Goal: Find specific page/section: Find specific page/section

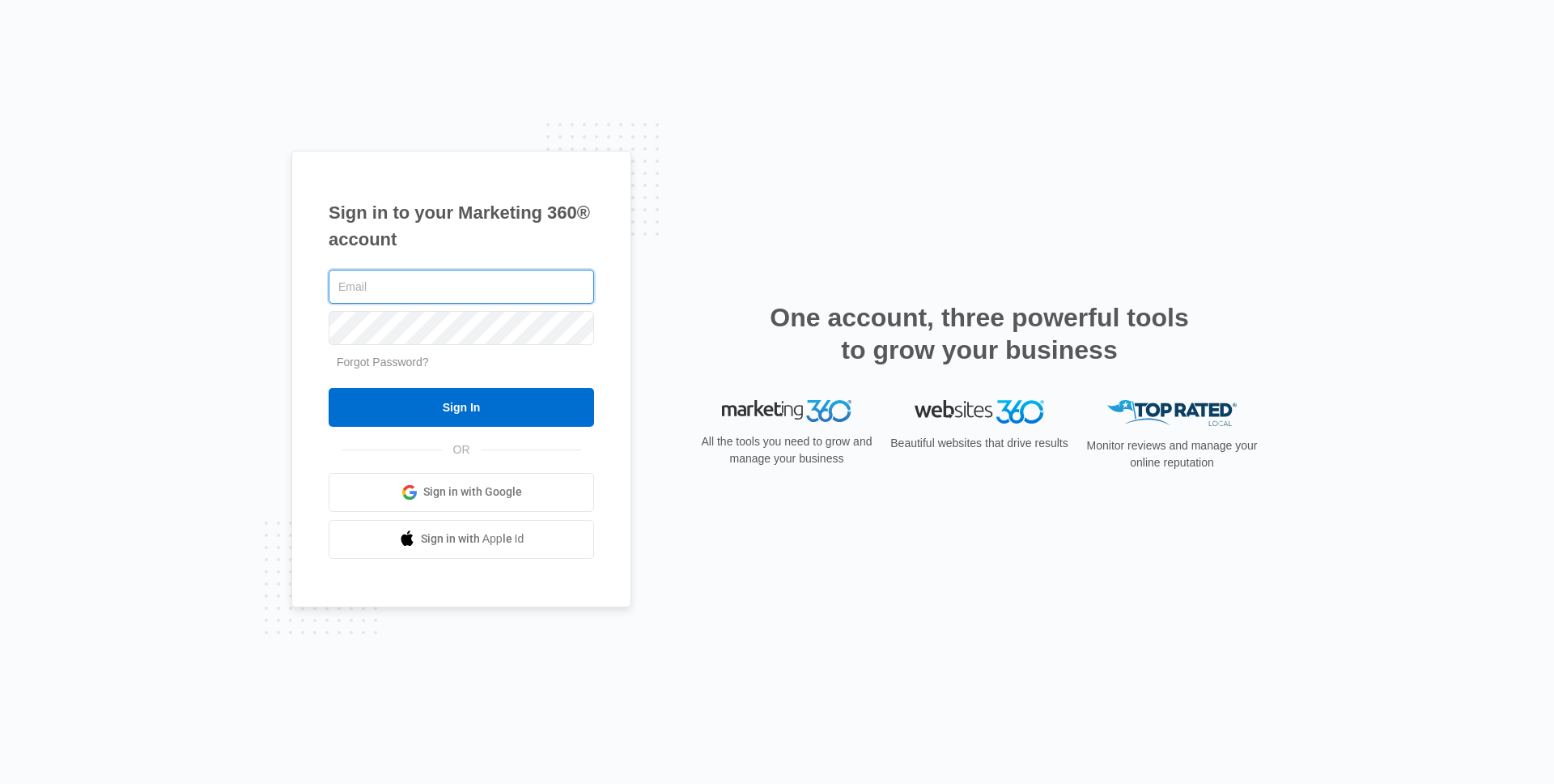
type input "[PERSON_NAME][EMAIL_ADDRESS][PERSON_NAME][DOMAIN_NAME]"
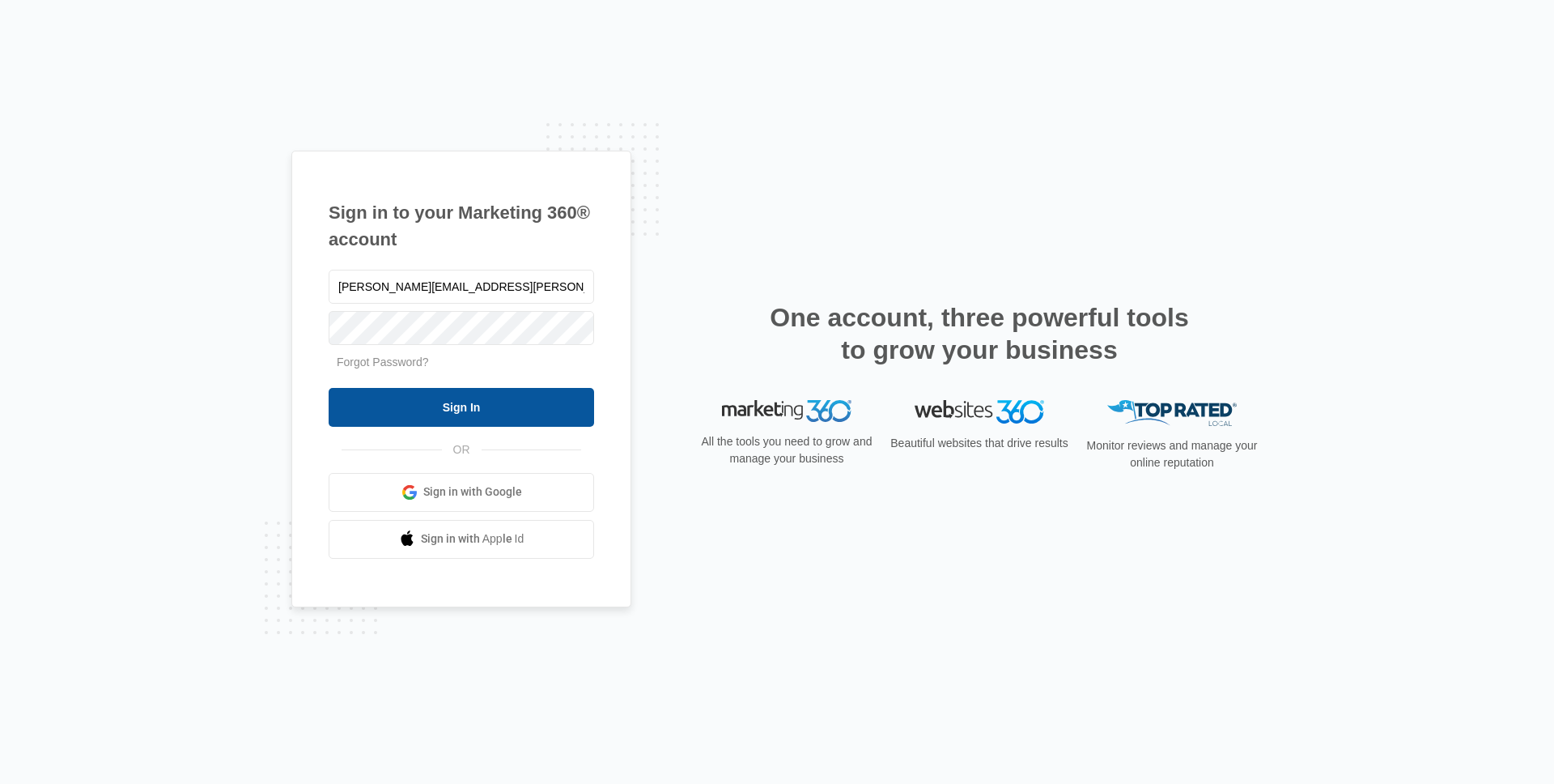
click at [438, 423] on input "Sign In" at bounding box center [460, 406] width 265 height 38
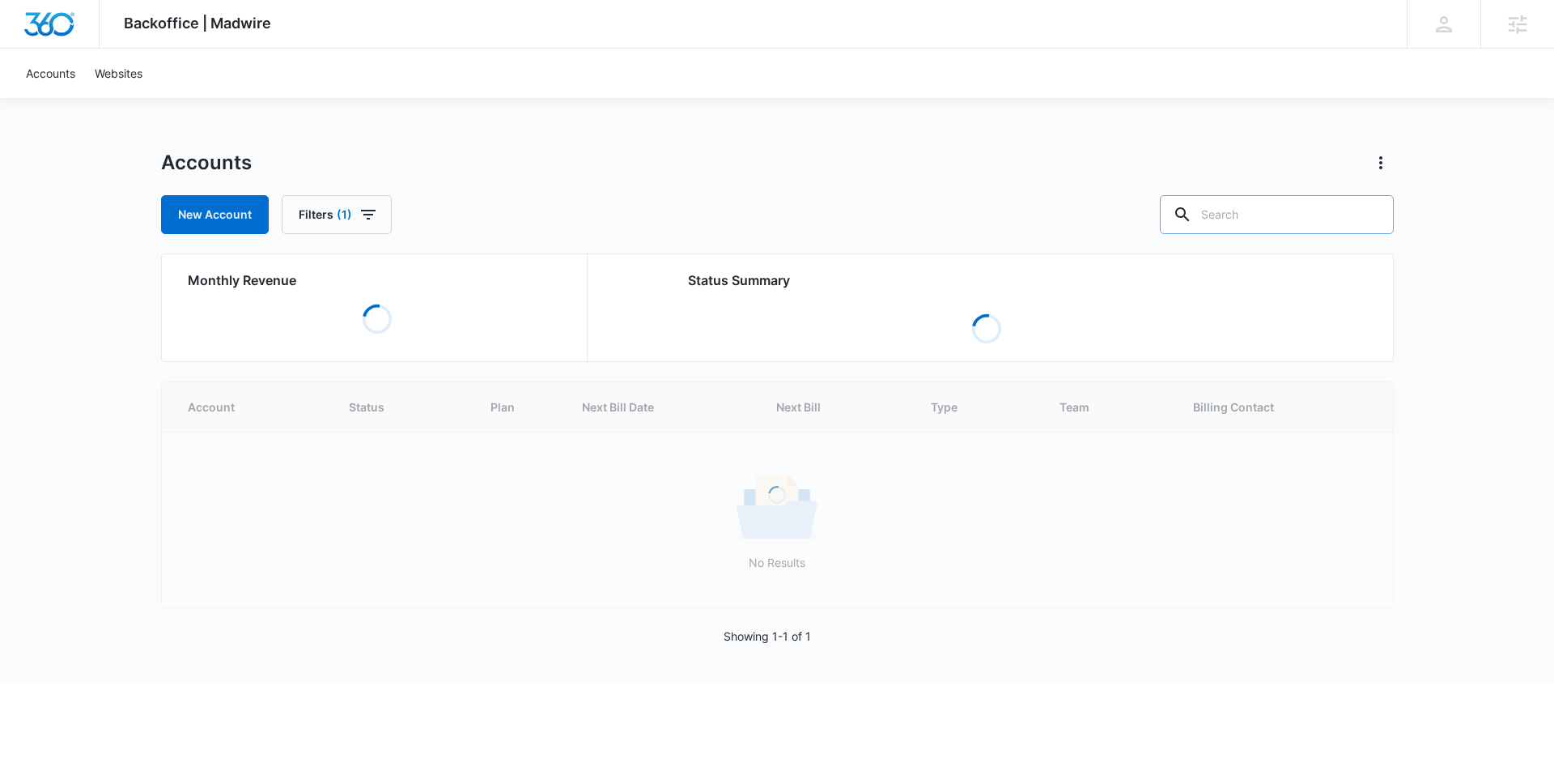
click at [1278, 210] on input "text" at bounding box center [1276, 214] width 234 height 38
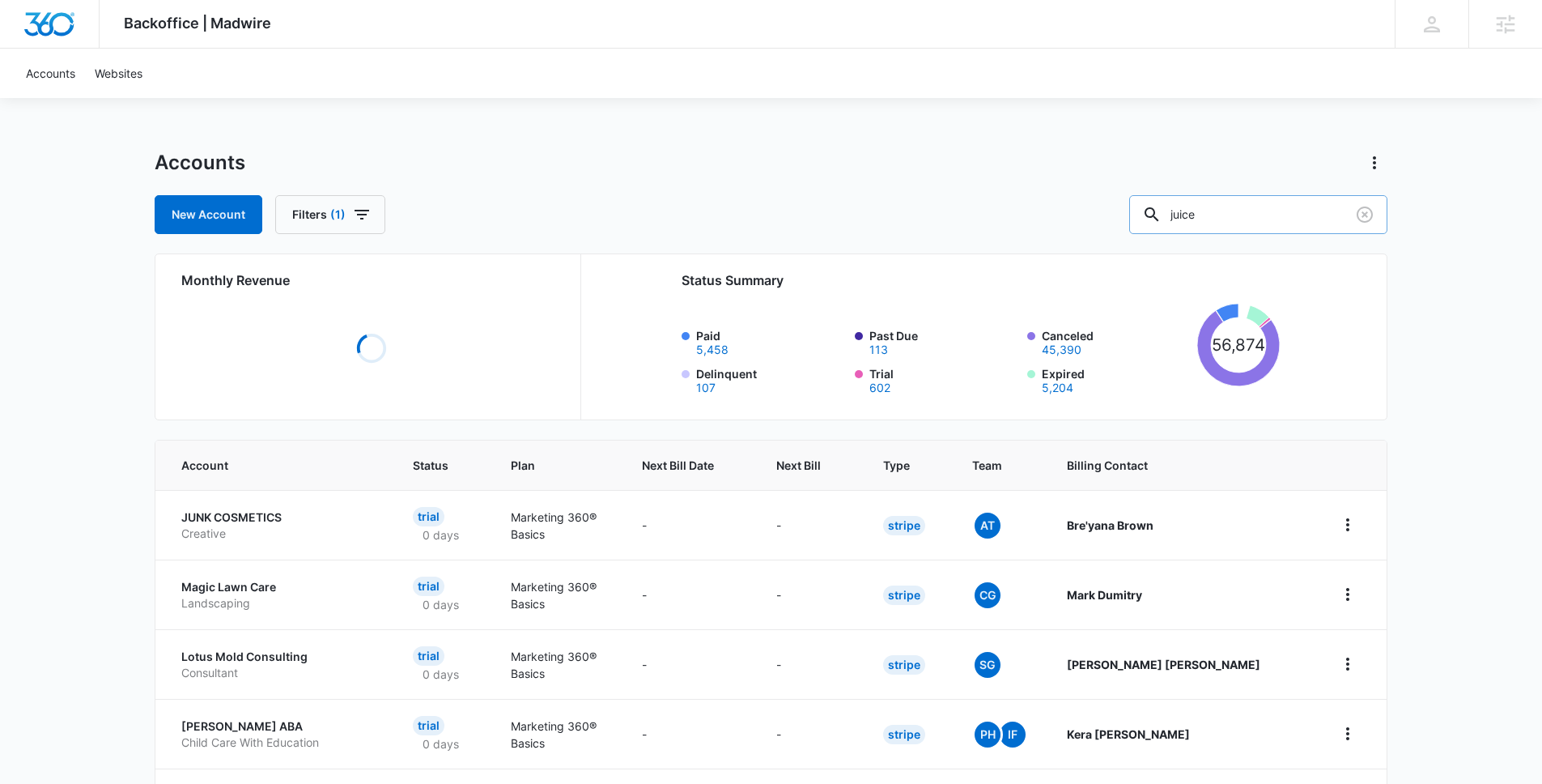
type input "juice"
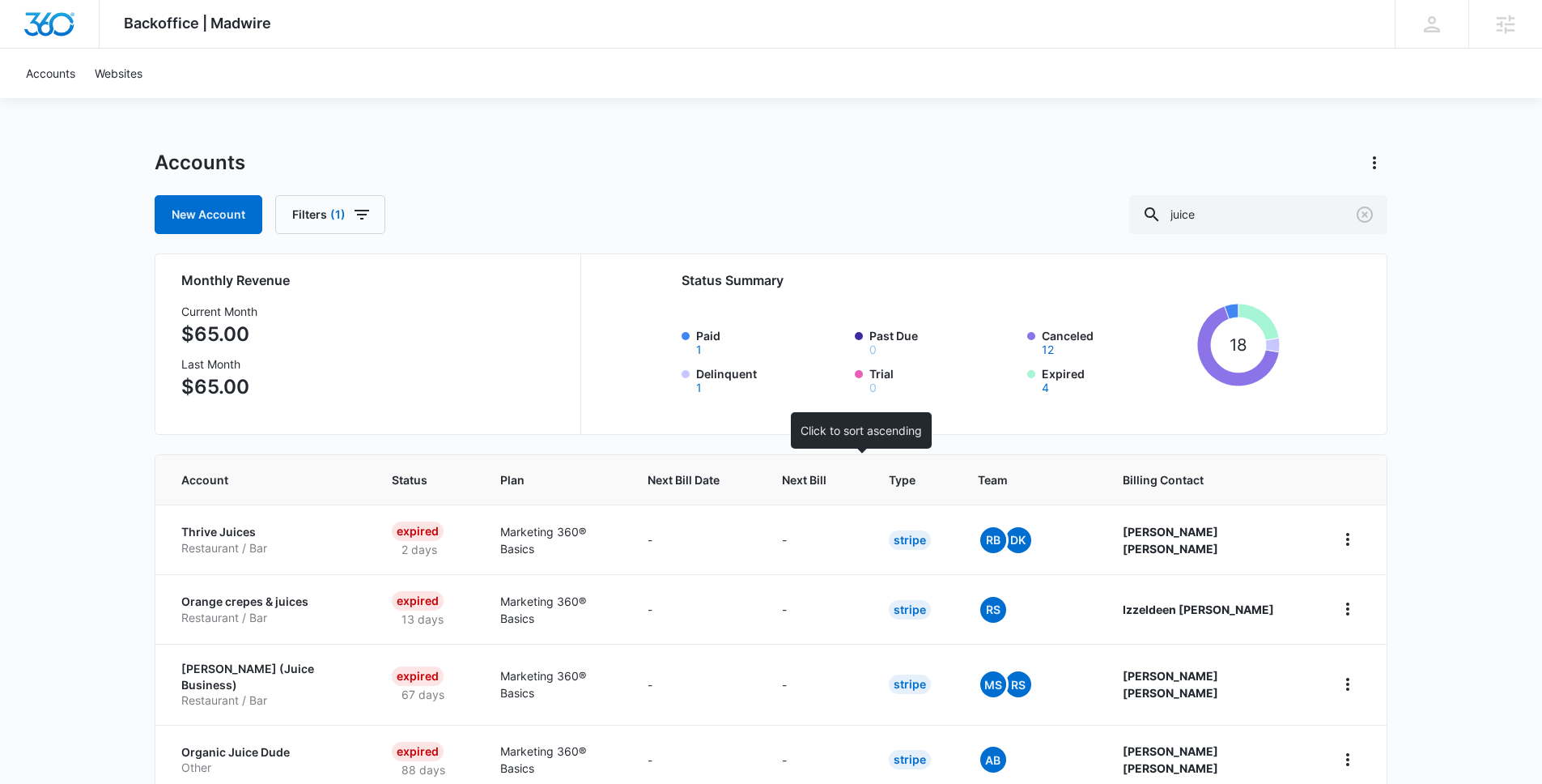
click at [850, 478] on div at bounding box center [841, 479] width 17 height 17
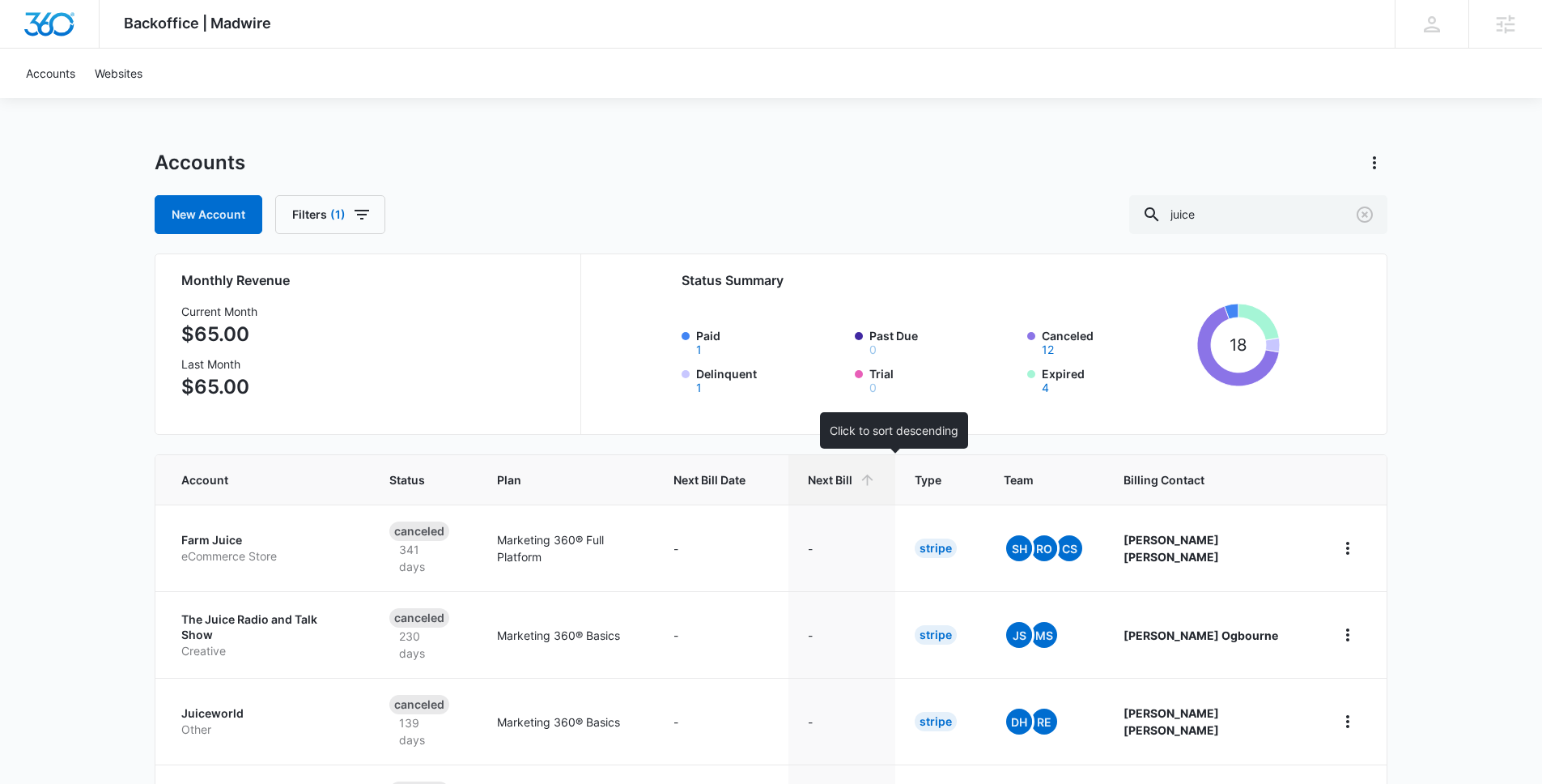
click at [876, 484] on icon at bounding box center [868, 479] width 17 height 17
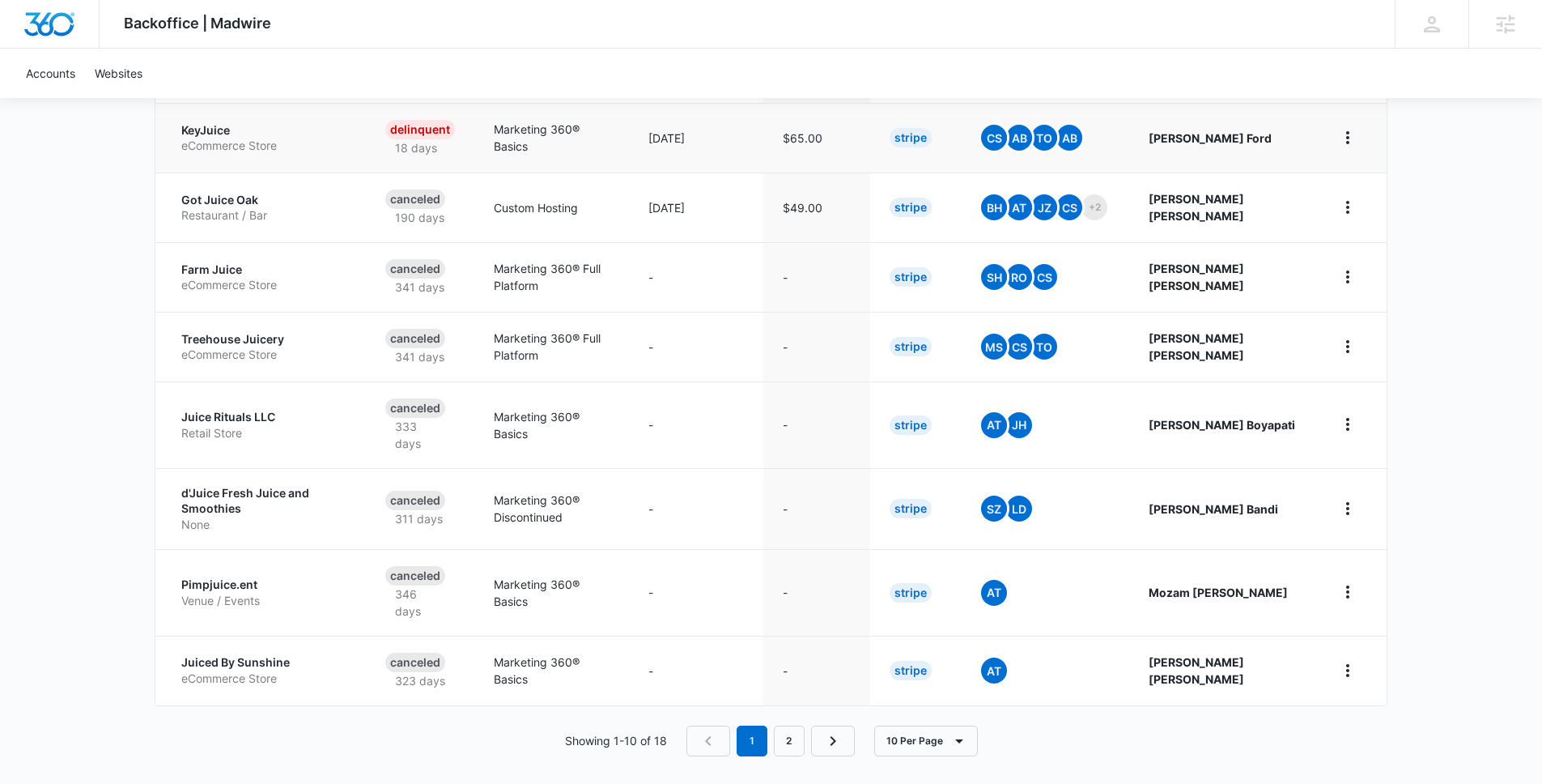
scroll to position [109, 0]
